Goal: Task Accomplishment & Management: Manage account settings

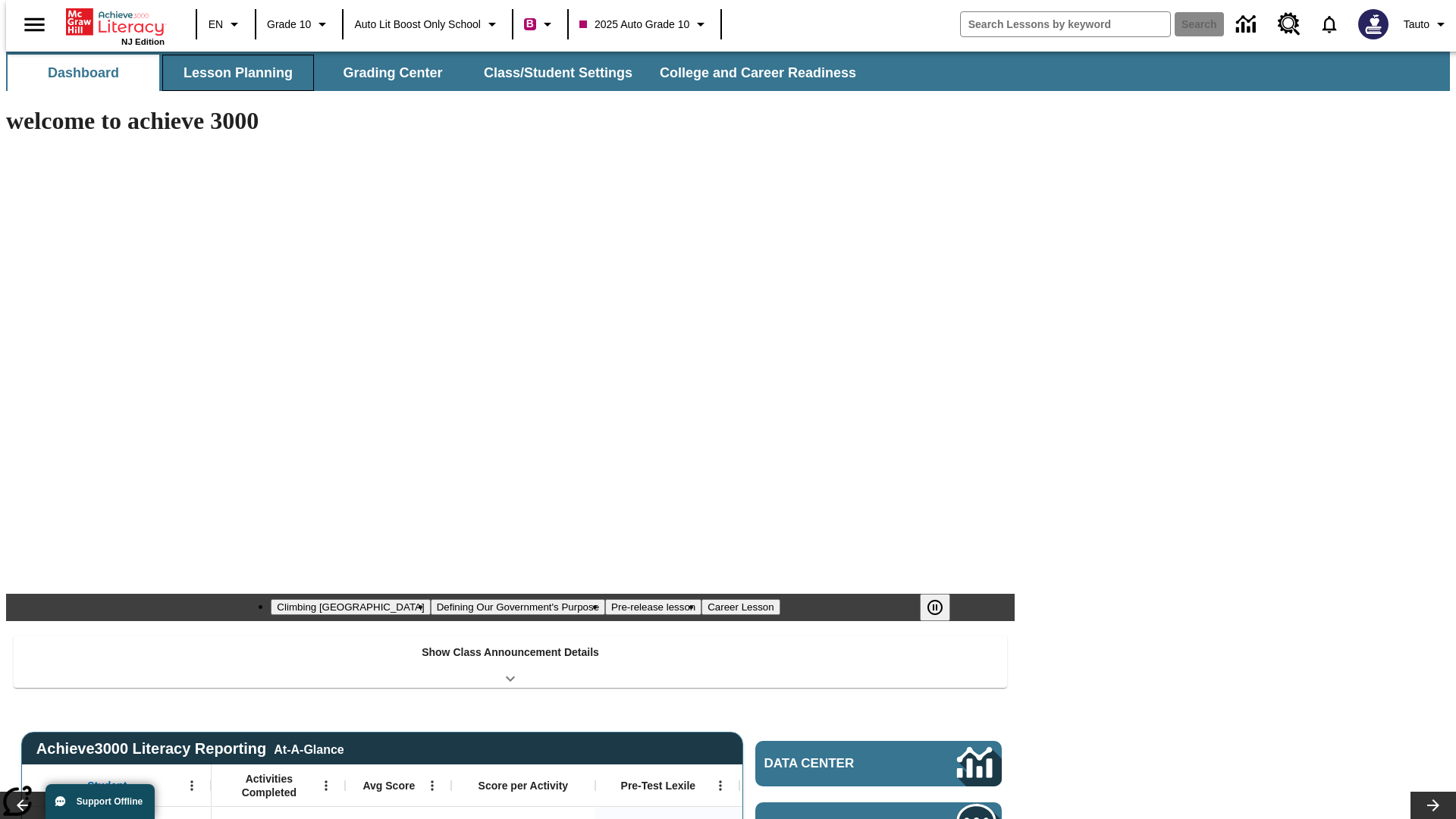
click at [232, 73] on button "Lesson Planning" at bounding box center [238, 72] width 151 height 36
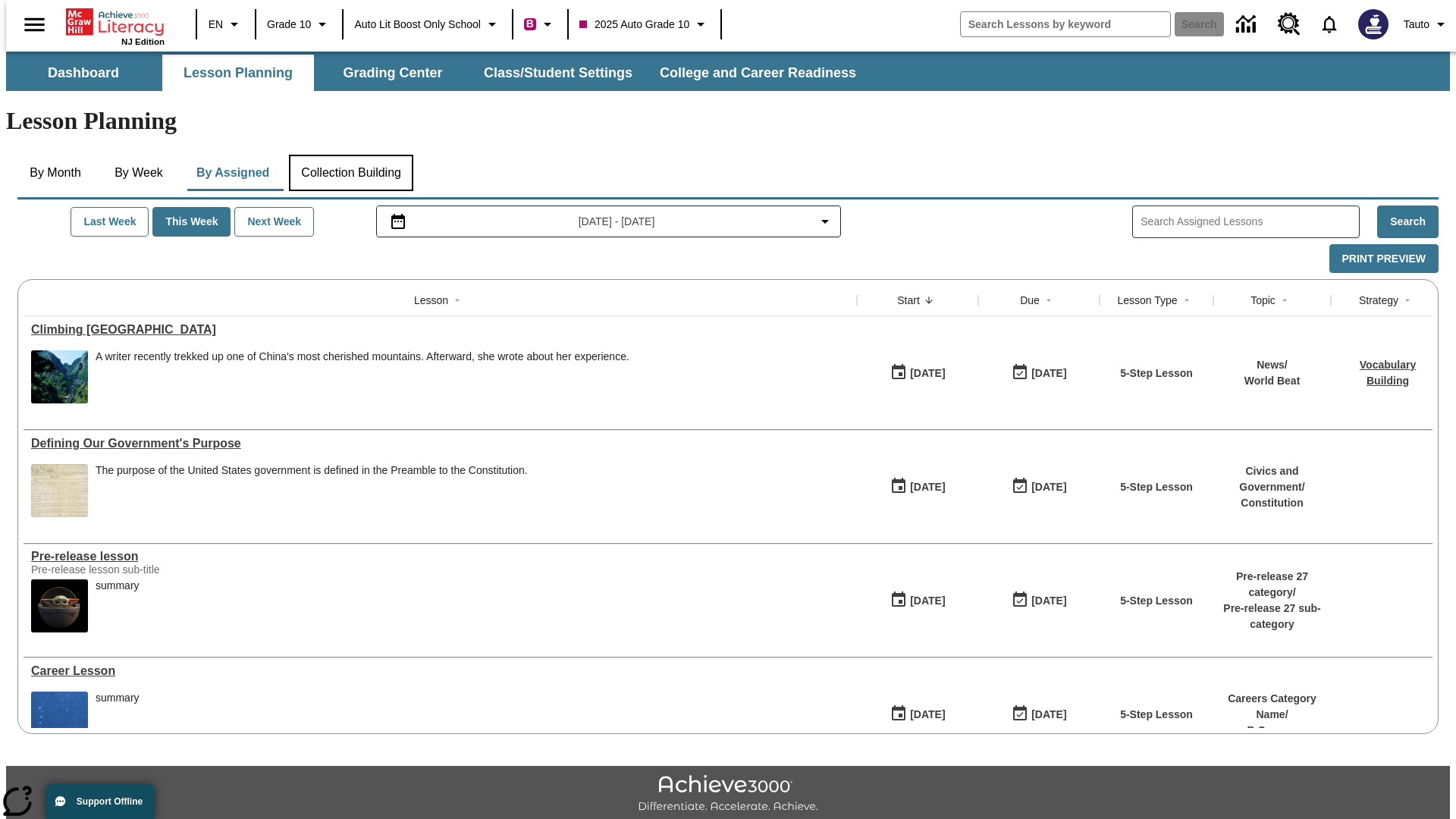
click at [350, 155] on button "Collection Building" at bounding box center [351, 173] width 125 height 36
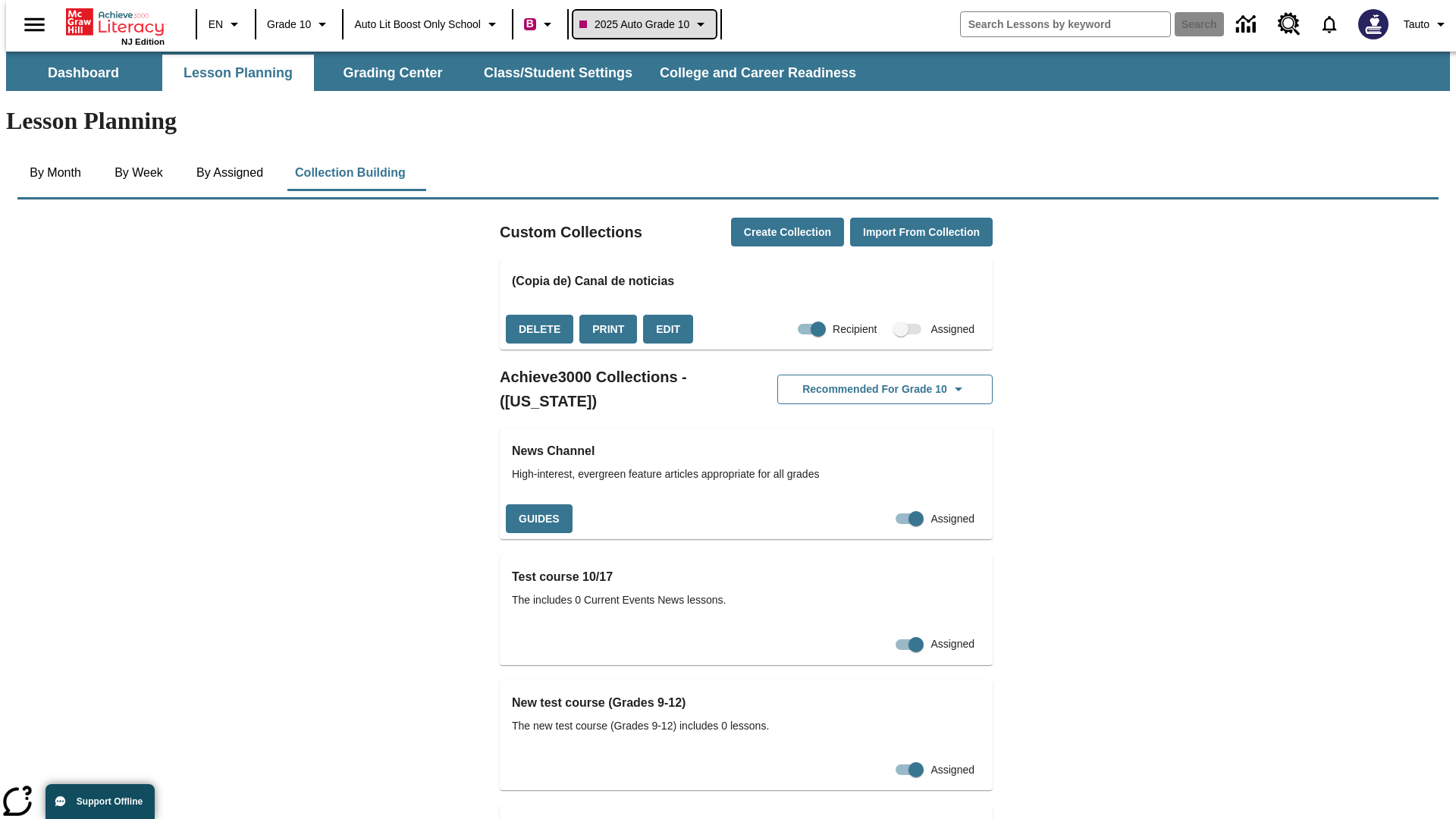
click at [649, 24] on span "2025 Auto Grade 10" at bounding box center [633, 24] width 110 height 16
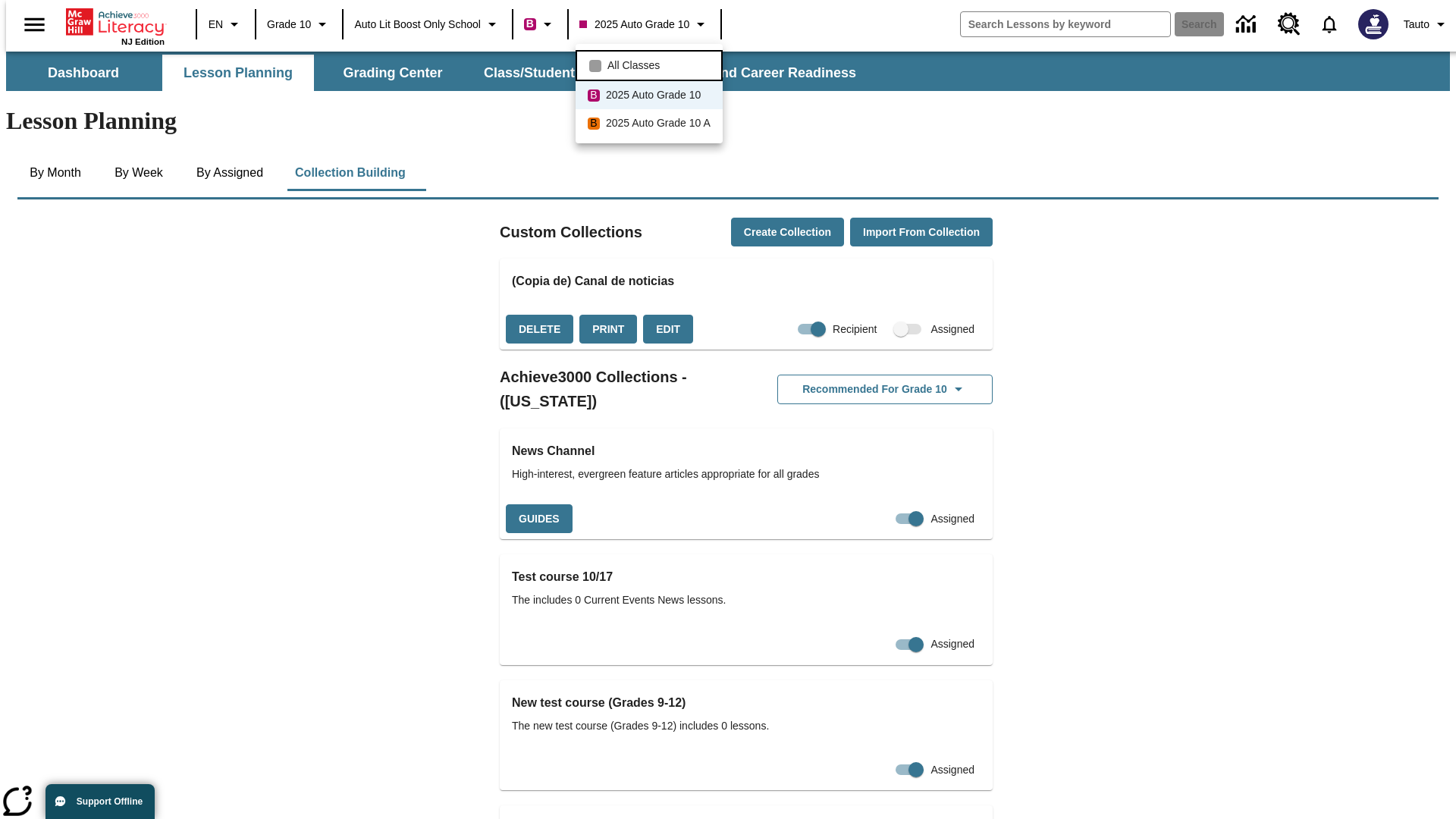
click at [651, 64] on span "All Classes" at bounding box center [633, 65] width 53 height 16
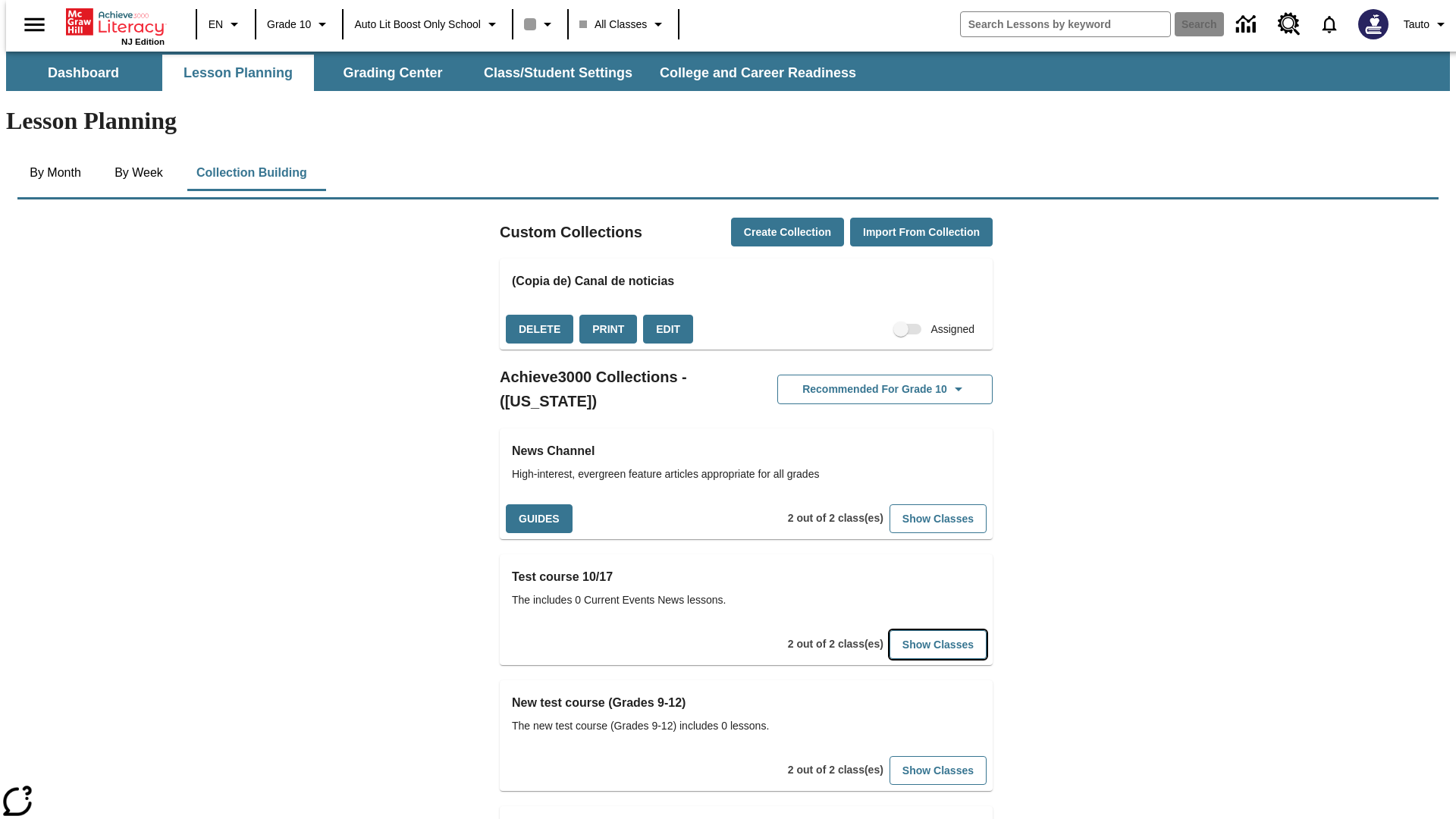
click at [914, 630] on button "Show Classes" at bounding box center [937, 644] width 97 height 30
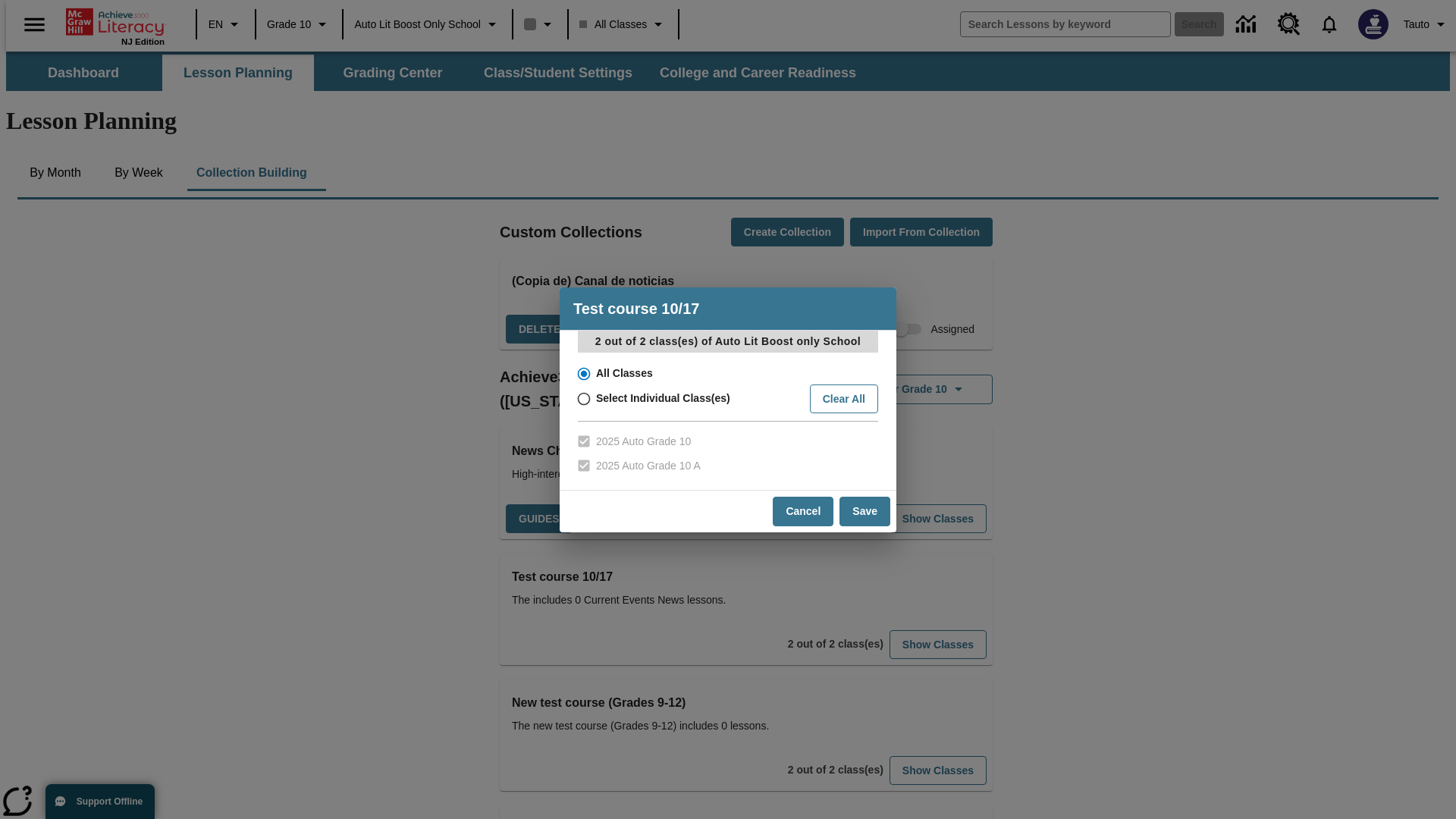
click at [583, 373] on input "All Classes" at bounding box center [583, 373] width 27 height 21
click at [804, 512] on button "Cancel" at bounding box center [803, 512] width 61 height 30
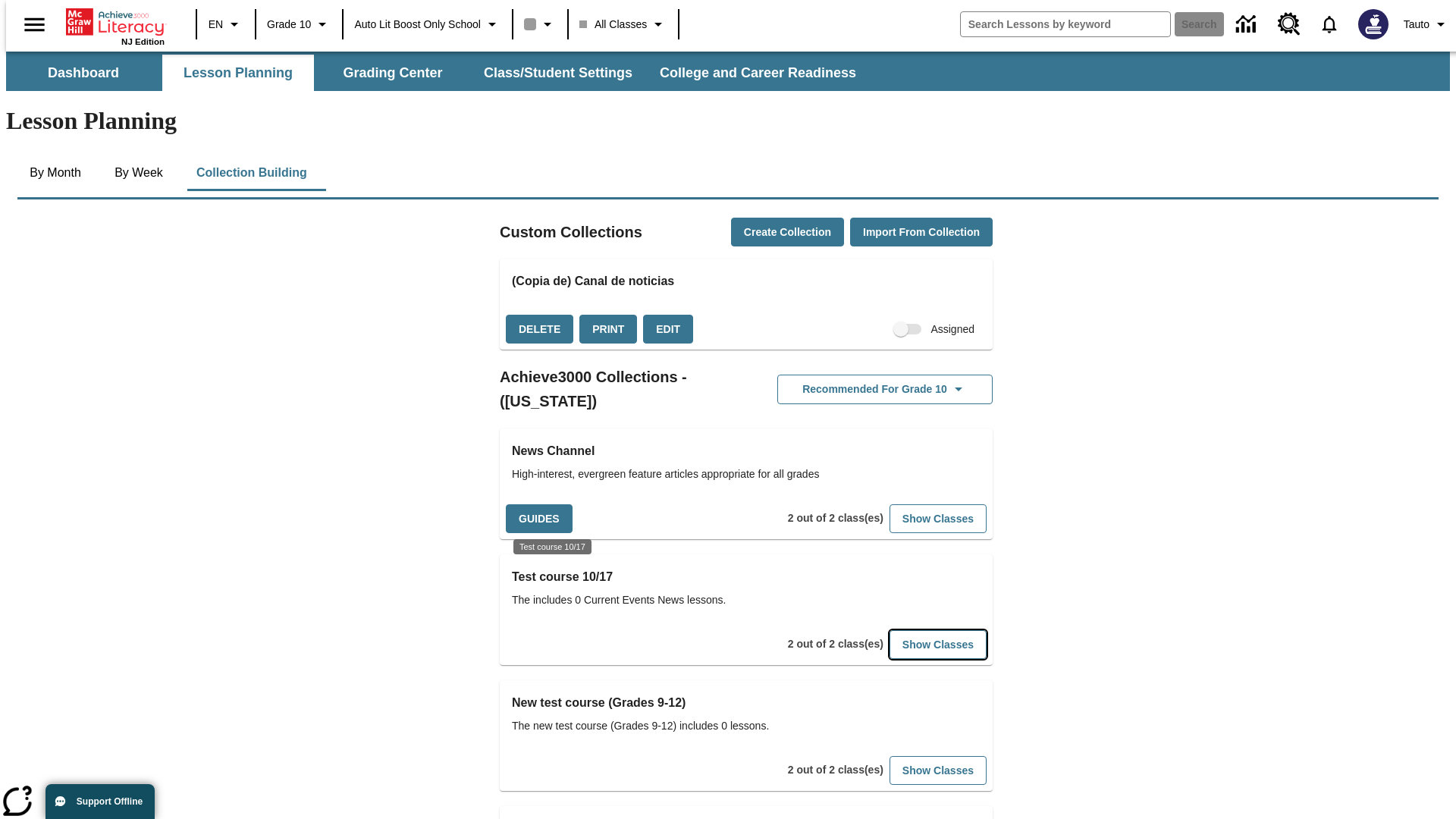
click at [914, 630] on button "Show Classes" at bounding box center [937, 644] width 97 height 30
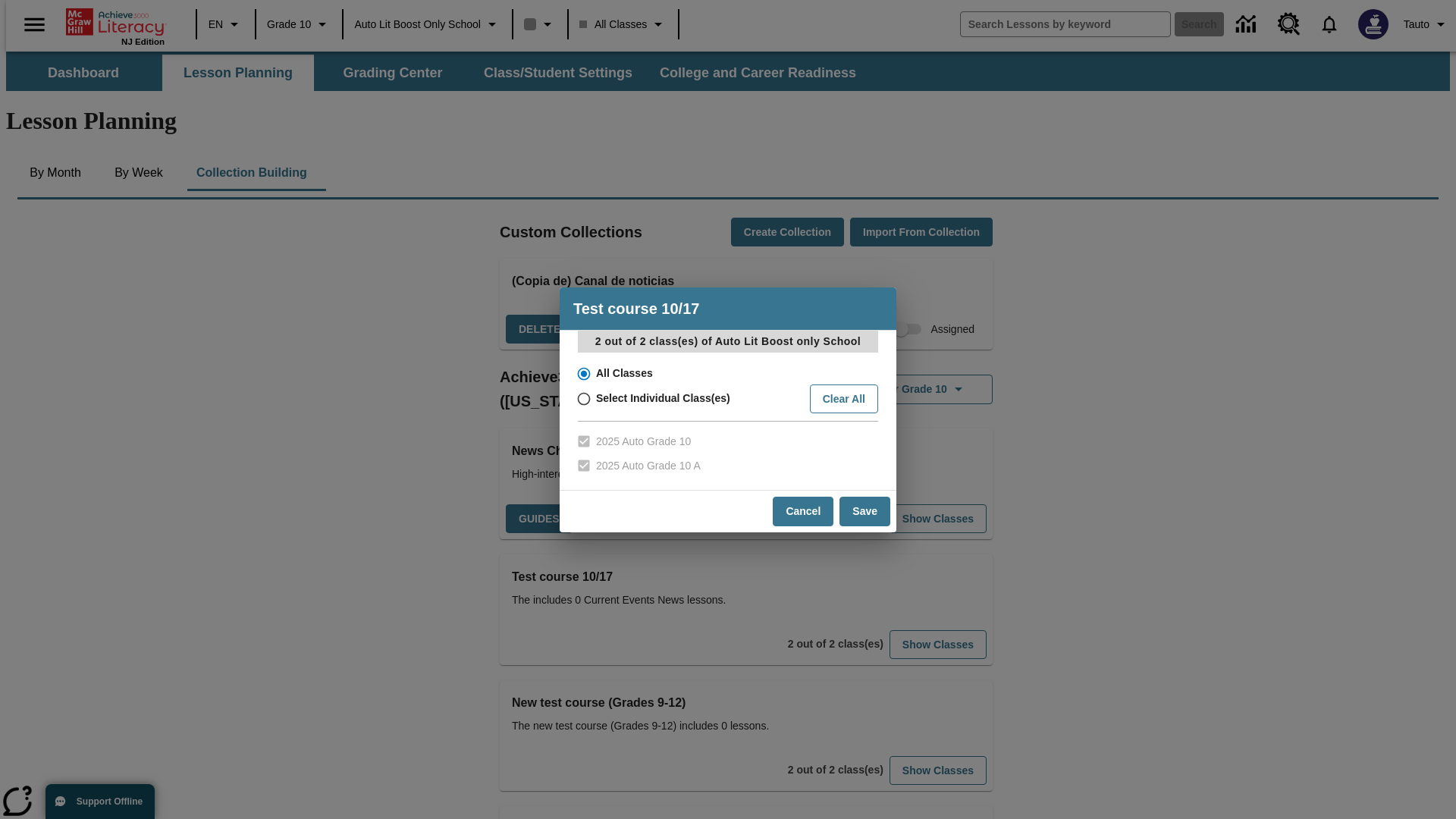
click at [583, 373] on input "All Classes" at bounding box center [583, 373] width 27 height 21
click at [865, 512] on button "Save" at bounding box center [864, 512] width 51 height 30
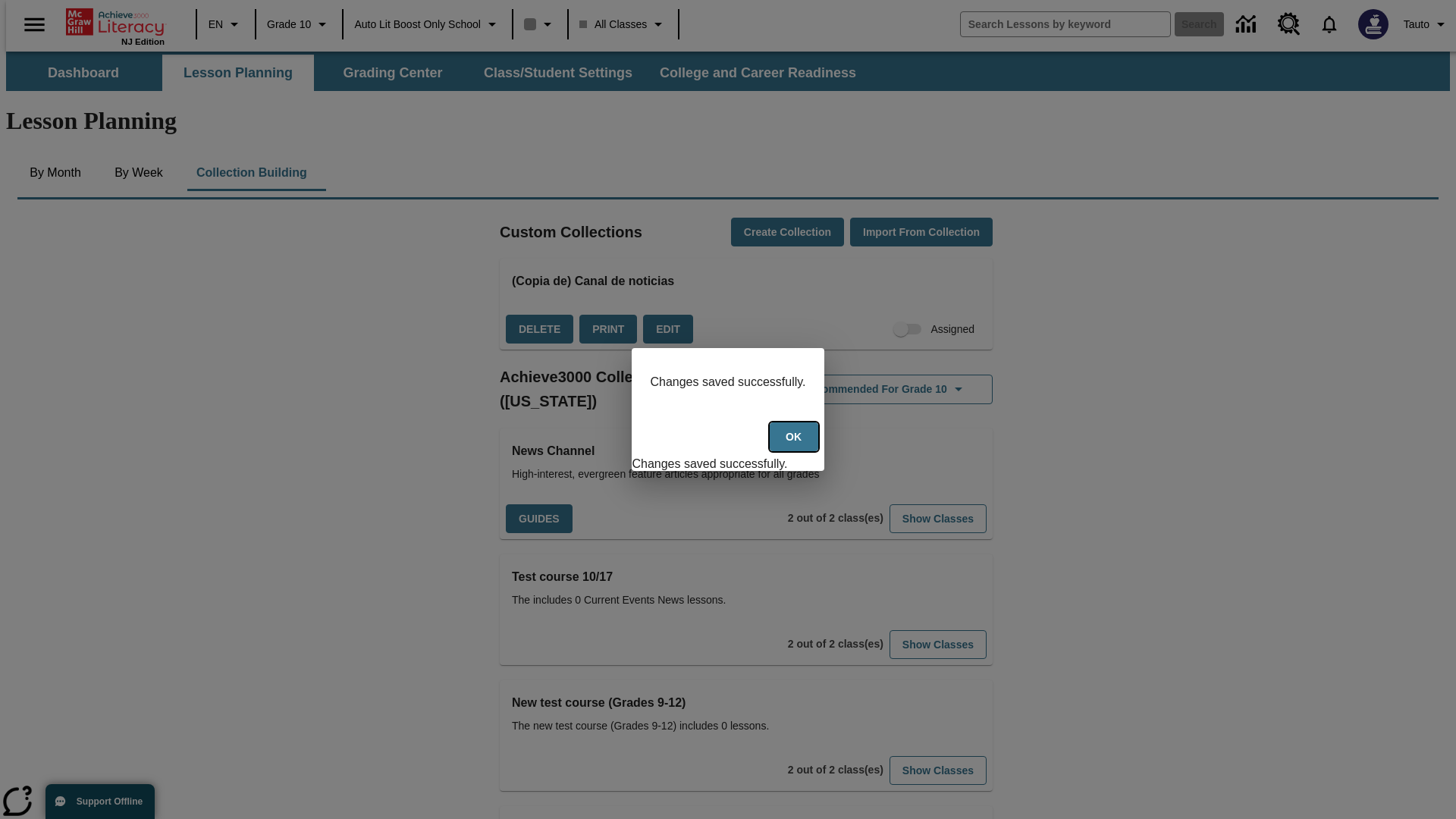
click at [795, 445] on button "Ok" at bounding box center [794, 437] width 49 height 30
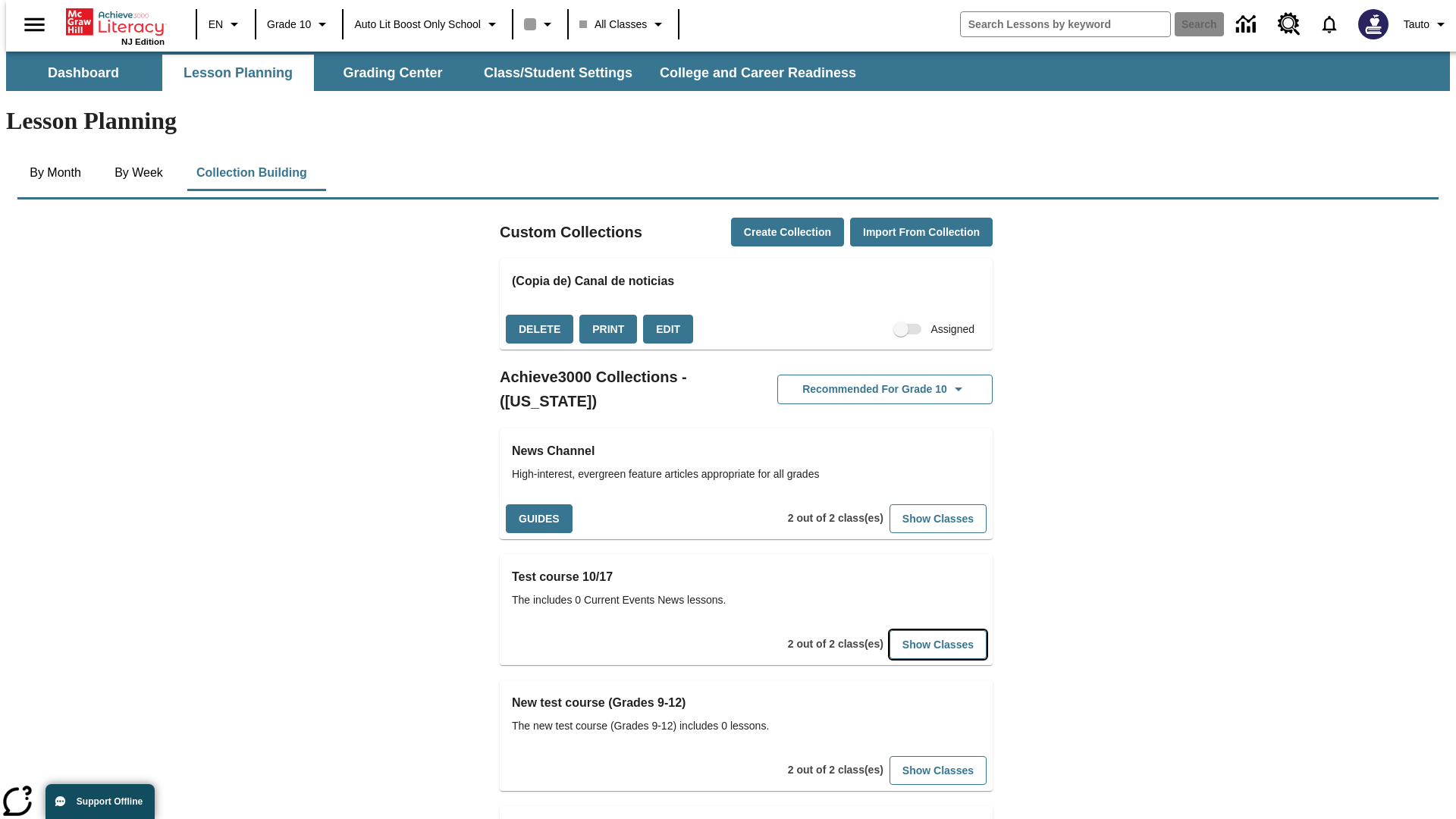
click at [914, 630] on button "Show Classes" at bounding box center [937, 644] width 97 height 30
